Goal: Find specific page/section: Find specific page/section

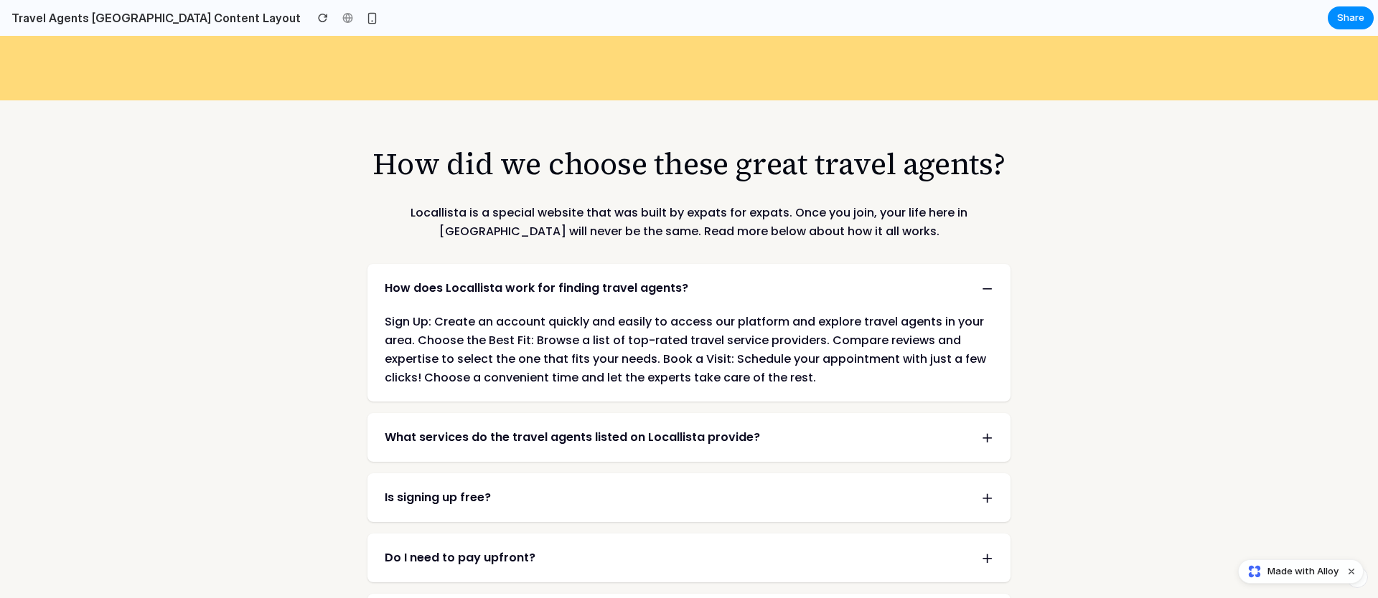
scroll to position [2236, 0]
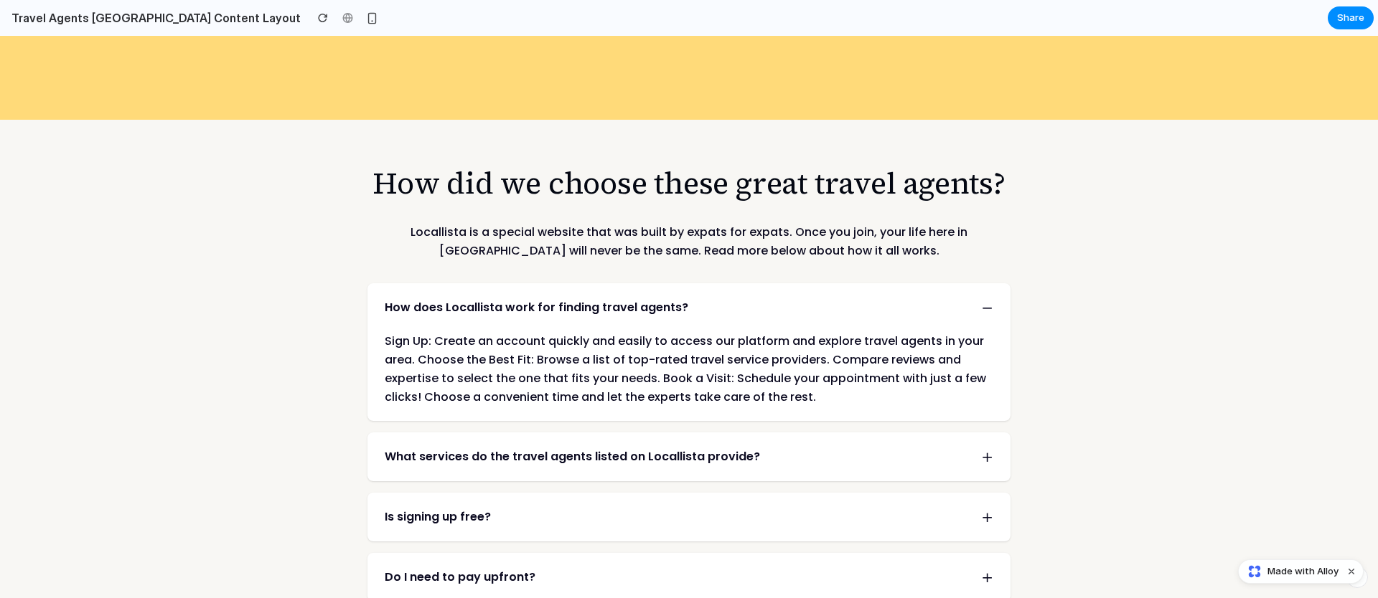
click at [986, 447] on span "+" at bounding box center [987, 457] width 12 height 20
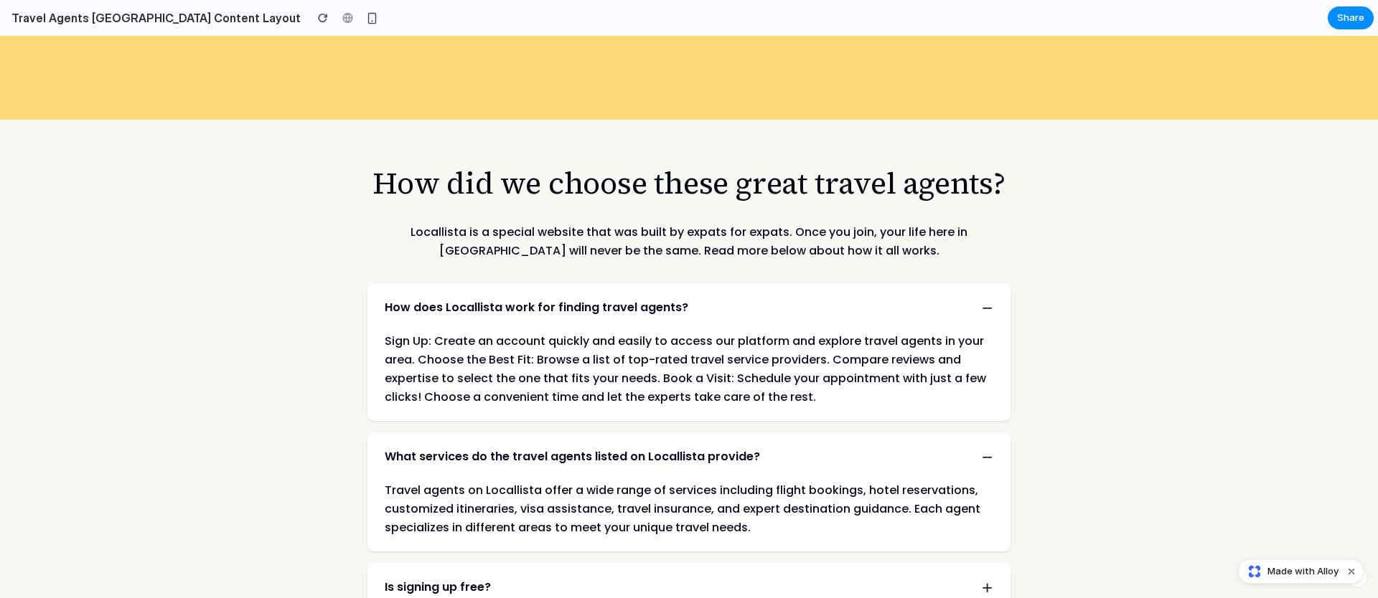
click at [985, 447] on span "−" at bounding box center [987, 457] width 12 height 20
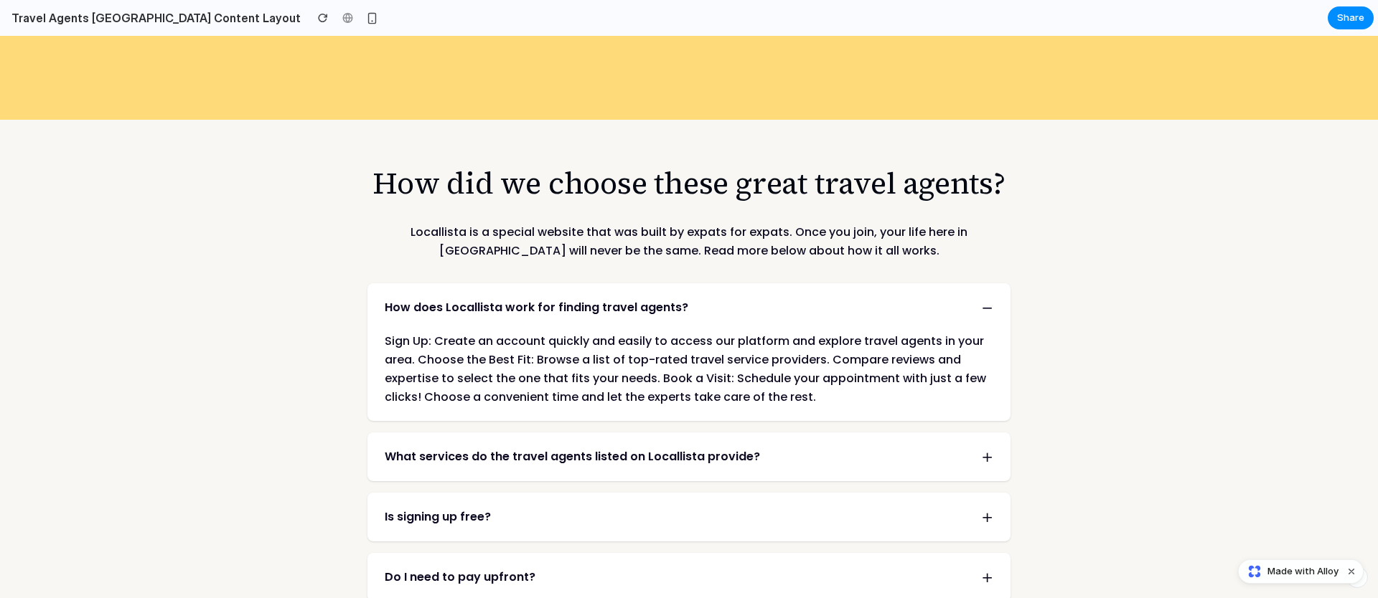
click at [981, 298] on span "−" at bounding box center [987, 308] width 12 height 20
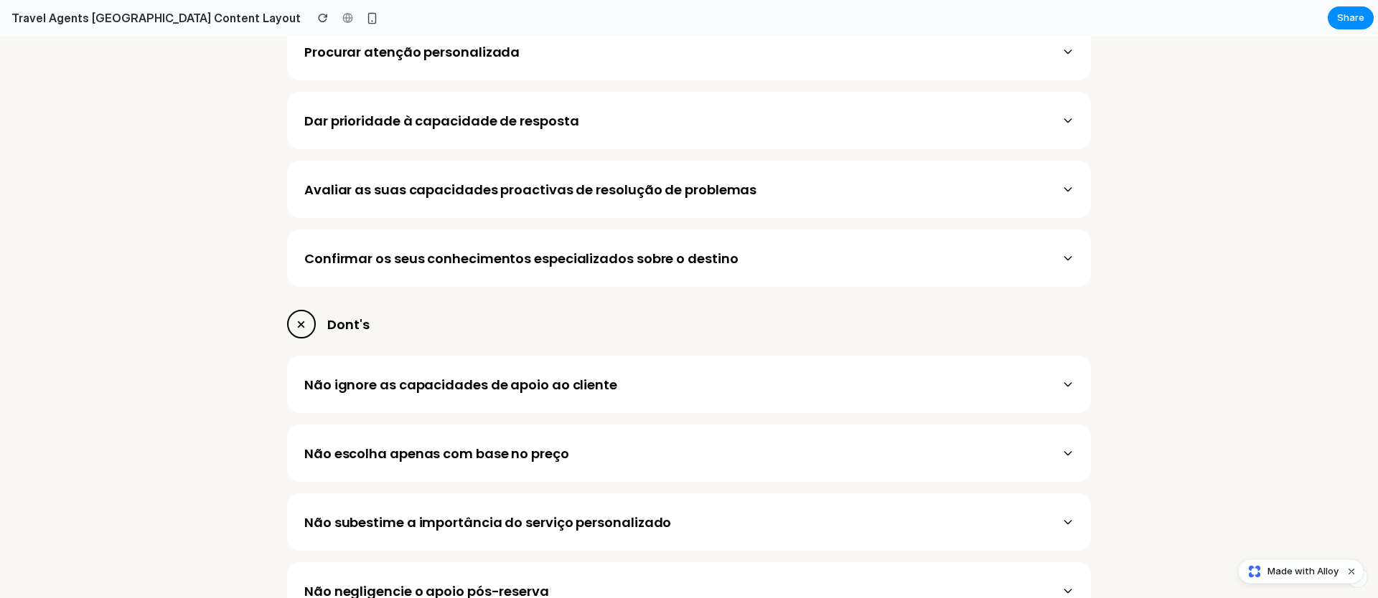
scroll to position [3589, 0]
